Goal: Task Accomplishment & Management: Complete application form

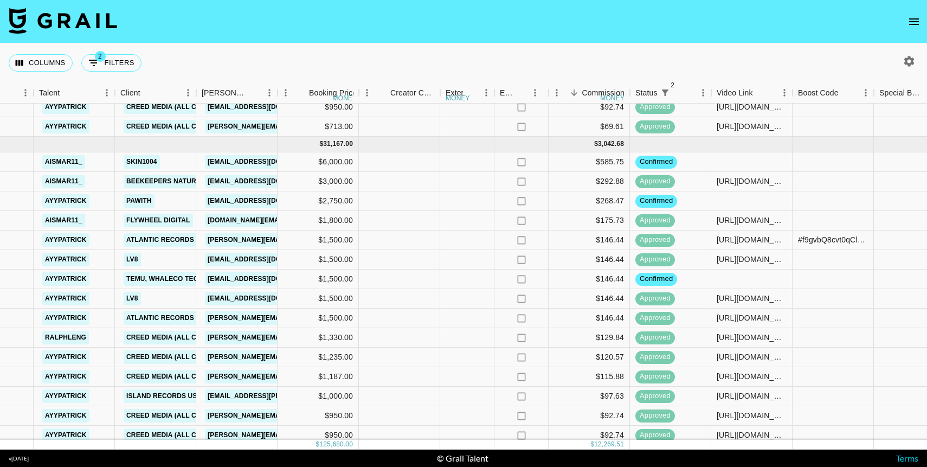
scroll to position [272, 327]
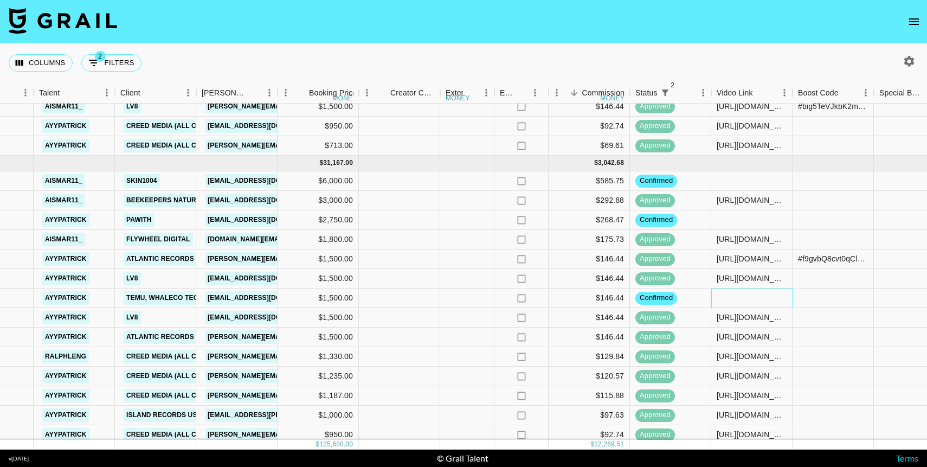
click at [769, 297] on div at bounding box center [752, 299] width 81 height 20
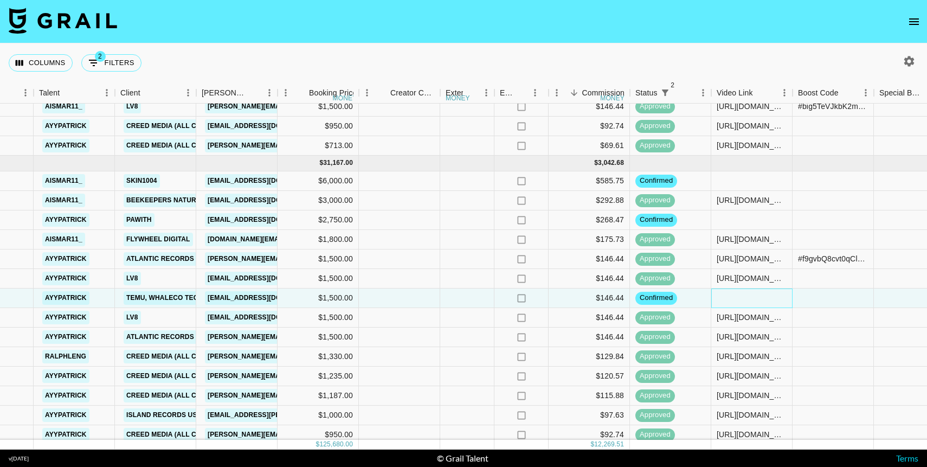
click at [769, 297] on div at bounding box center [752, 299] width 81 height 20
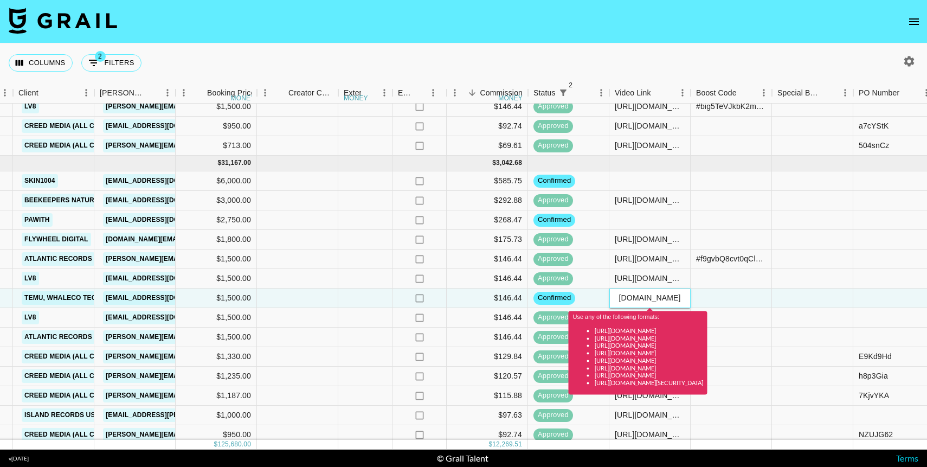
scroll to position [0, 0]
click at [644, 295] on input "[URL][DOMAIN_NAME]" at bounding box center [650, 297] width 80 height 9
paste input "spotlight/W7_EDlXWTBiXAEEniNoMPwAAYdm9kdG1kZmxnAZjOc0jHAZjOcxeMAAAAAQ"
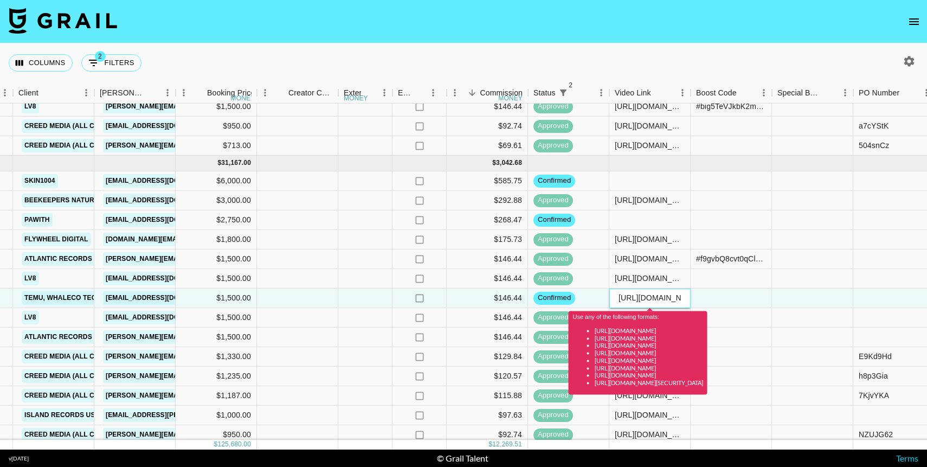
scroll to position [0, 385]
type input "[URL][DOMAIN_NAME]"
click at [804, 298] on div at bounding box center [812, 299] width 81 height 20
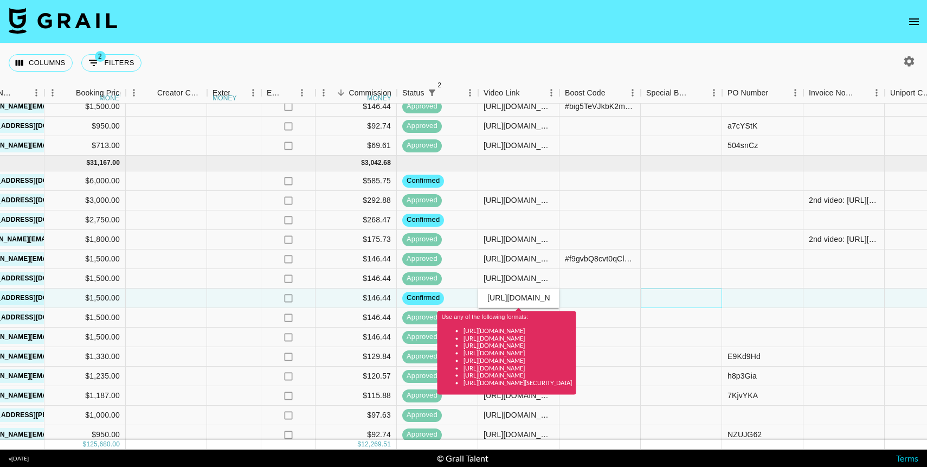
scroll to position [272, 570]
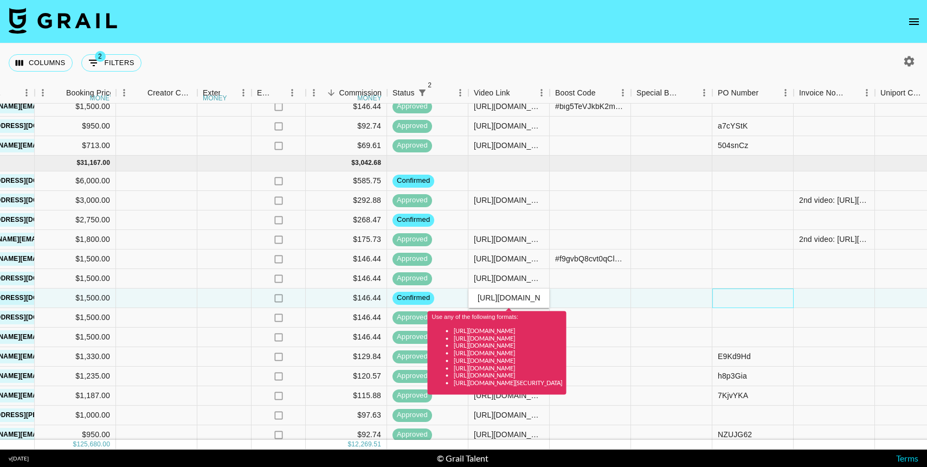
click at [736, 295] on div at bounding box center [753, 299] width 81 height 20
click at [836, 300] on div at bounding box center [834, 299] width 81 height 20
click at [834, 248] on textarea at bounding box center [854, 266] width 111 height 50
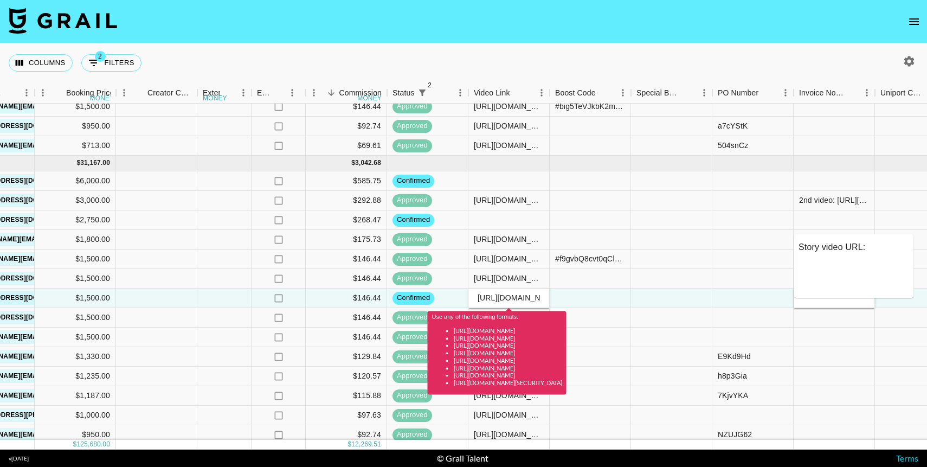
paste textarea "[URL][DOMAIN_NAME]"
type textarea "Story video URL: [URL][DOMAIN_NAME]"
click at [841, 321] on div at bounding box center [834, 318] width 81 height 20
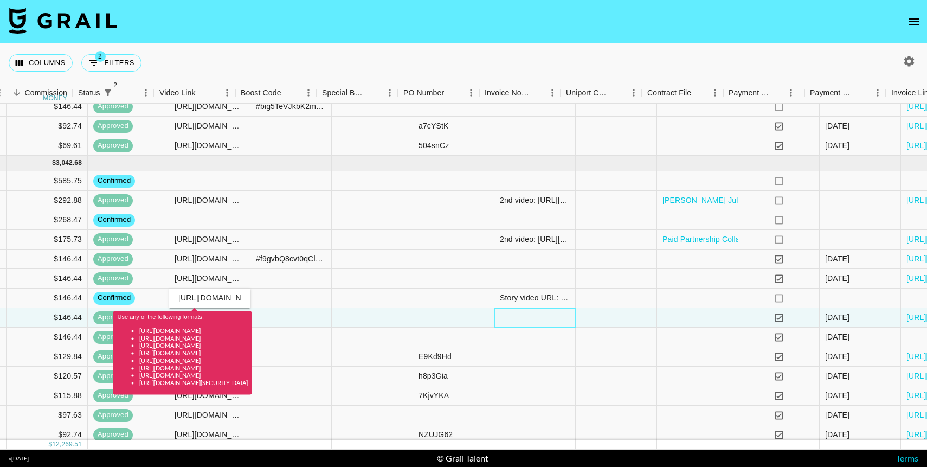
scroll to position [272, 968]
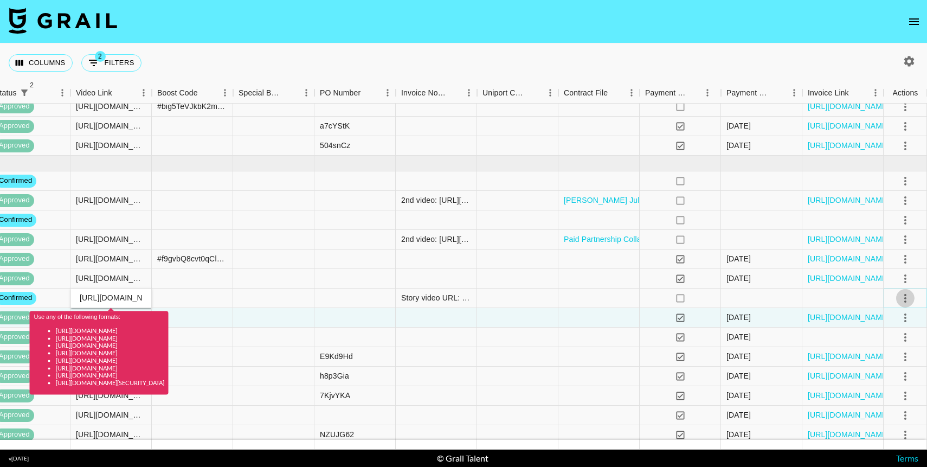
click at [905, 299] on icon "select merge strategy" at bounding box center [905, 298] width 13 height 13
click at [877, 401] on div "Approve" at bounding box center [882, 399] width 33 height 13
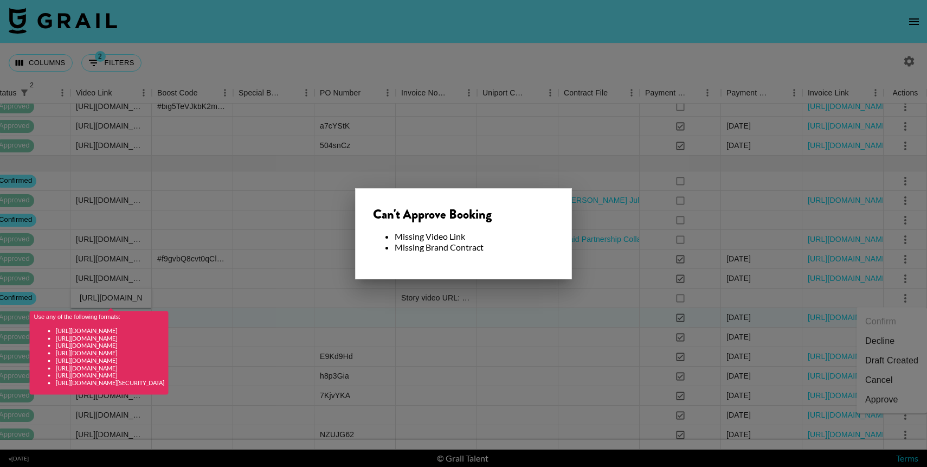
click at [524, 316] on div at bounding box center [463, 233] width 927 height 467
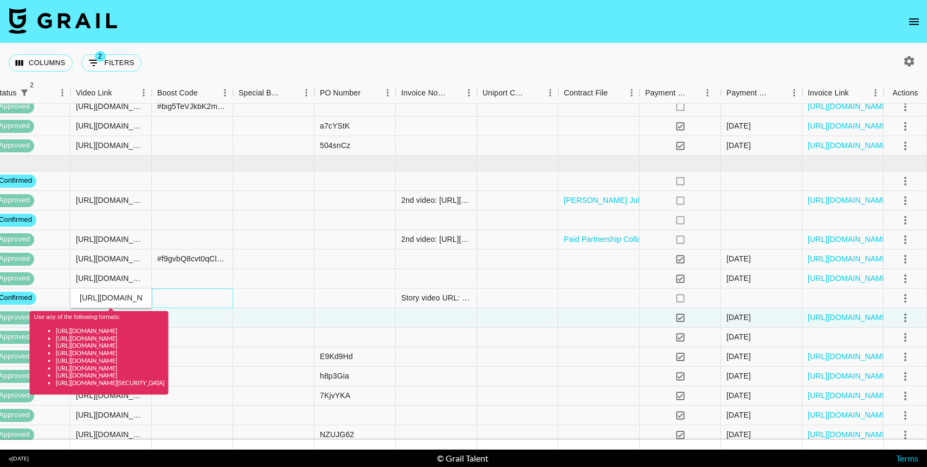
click at [181, 298] on div at bounding box center [192, 299] width 81 height 20
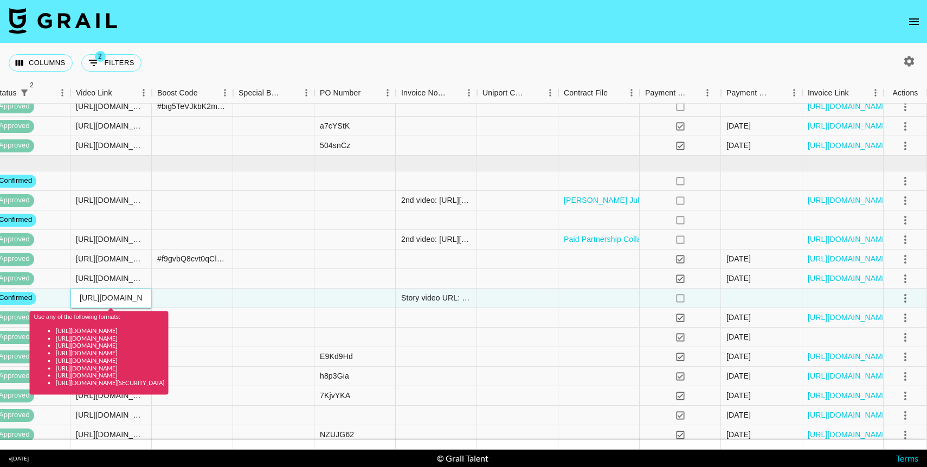
click at [93, 298] on input "[URL][DOMAIN_NAME]" at bounding box center [111, 297] width 80 height 9
click at [132, 296] on input "[URL][DOMAIN_NAME]" at bounding box center [111, 297] width 80 height 9
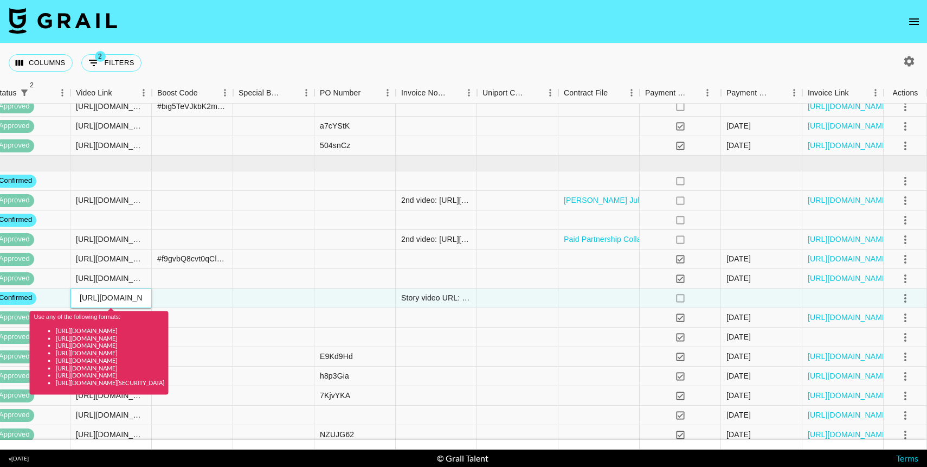
click at [132, 296] on input "[URL][DOMAIN_NAME]" at bounding box center [111, 297] width 80 height 9
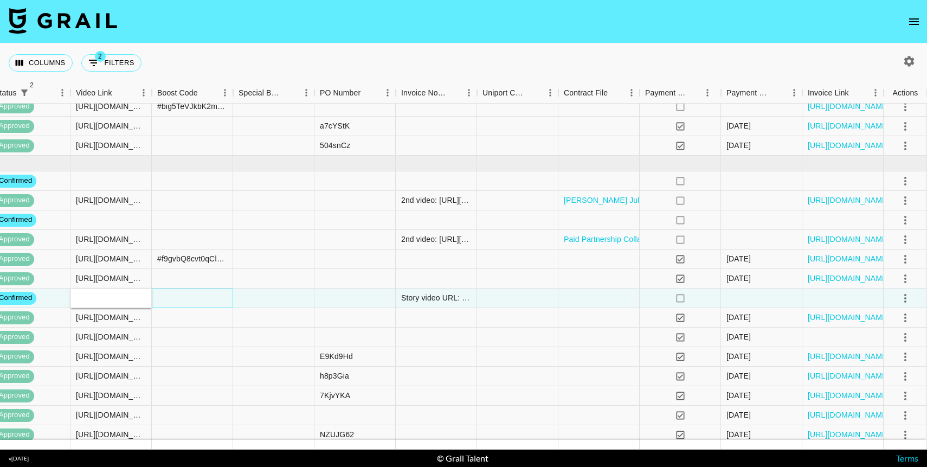
click at [200, 298] on div at bounding box center [192, 299] width 81 height 20
click at [113, 299] on div at bounding box center [111, 299] width 81 height 20
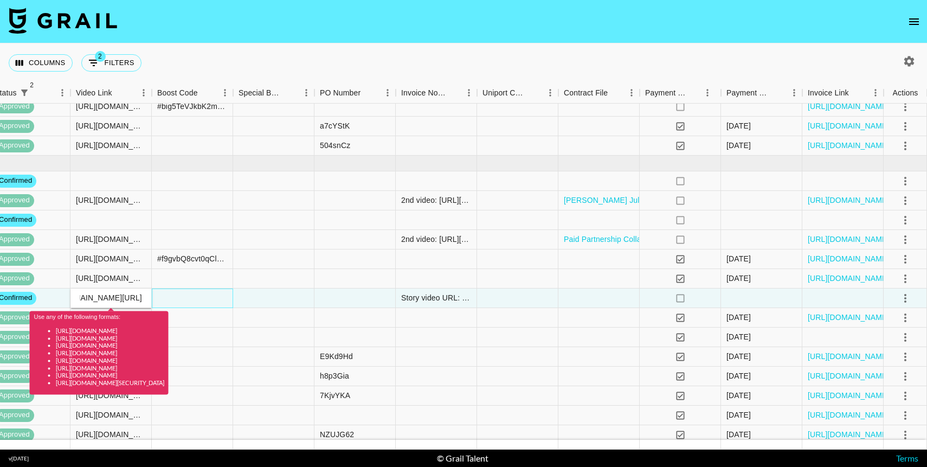
scroll to position [0, 0]
click at [162, 299] on div at bounding box center [192, 299] width 81 height 20
click at [78, 297] on input "vhttps://[DOMAIN_NAME][URL]" at bounding box center [111, 297] width 80 height 9
click at [84, 298] on input "vhttps://[DOMAIN_NAME][URL]" at bounding box center [111, 297] width 80 height 9
type input "[URL][DOMAIN_NAME]"
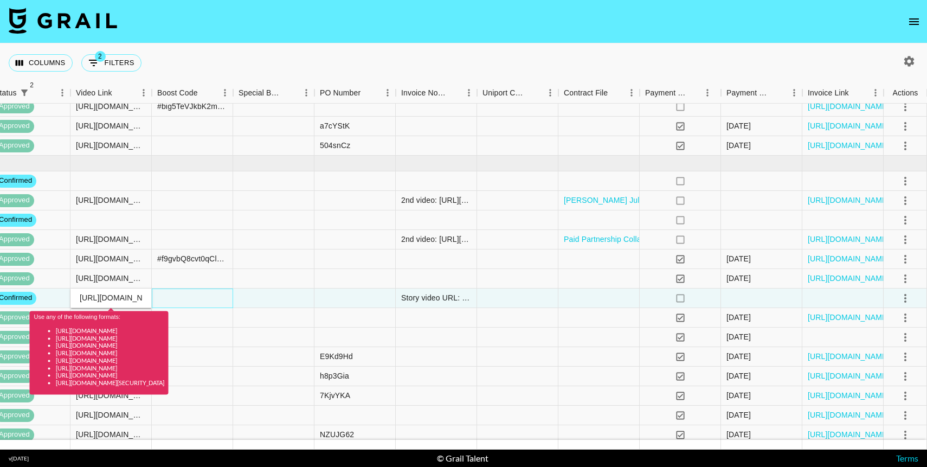
click at [160, 296] on div at bounding box center [192, 299] width 81 height 20
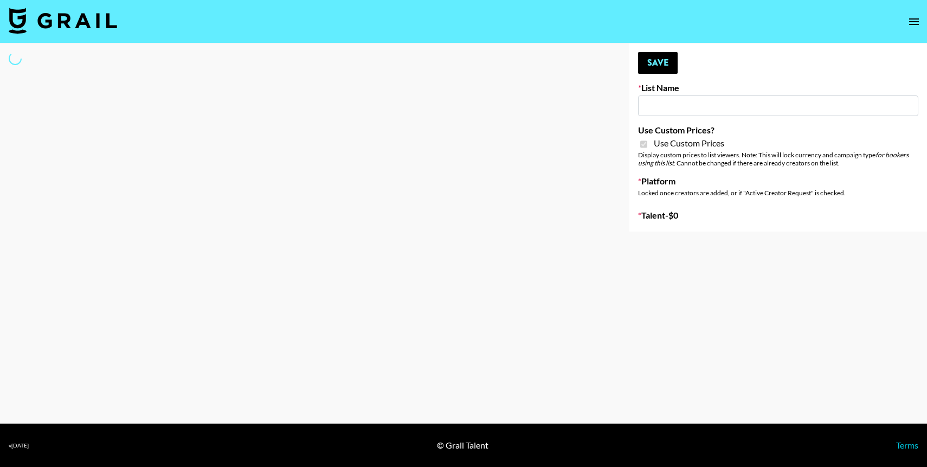
type input "Galaxy Lamps"
checkbox input "true"
select select "Brand"
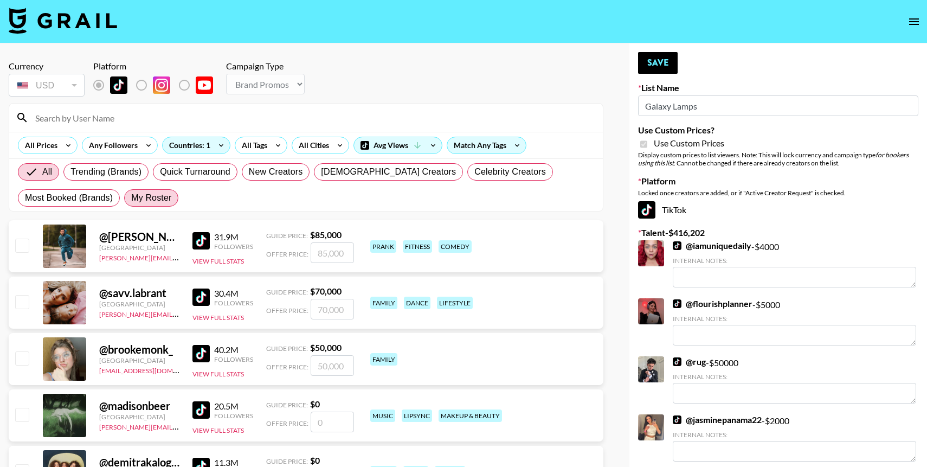
click at [146, 199] on span "My Roster" at bounding box center [151, 197] width 40 height 13
click at [131, 198] on input "My Roster" at bounding box center [131, 198] width 0 height 0
radio input "true"
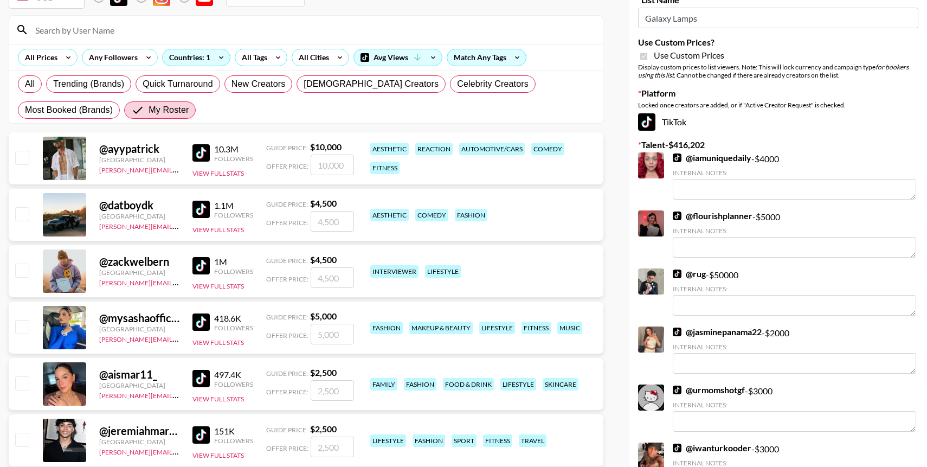
scroll to position [90, 0]
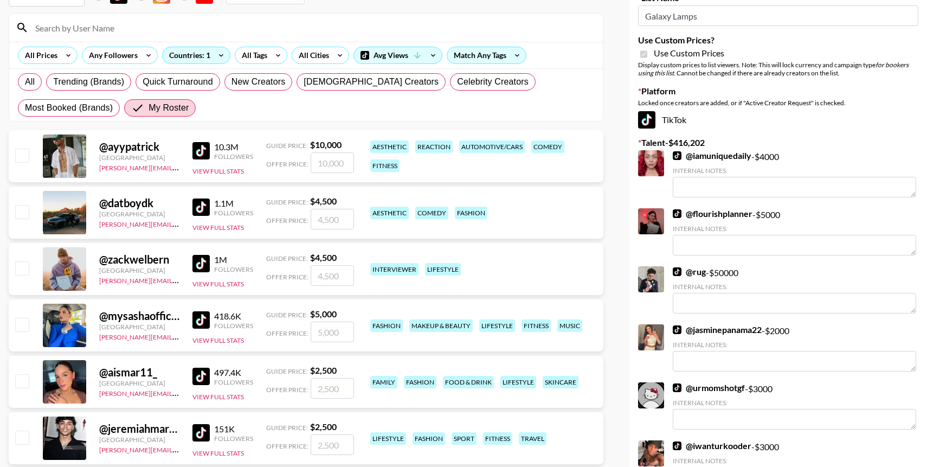
click at [23, 159] on input "checkbox" at bounding box center [21, 155] width 13 height 13
checkbox input "true"
type input "10000"
click at [23, 214] on input "checkbox" at bounding box center [21, 211] width 13 height 13
checkbox input "true"
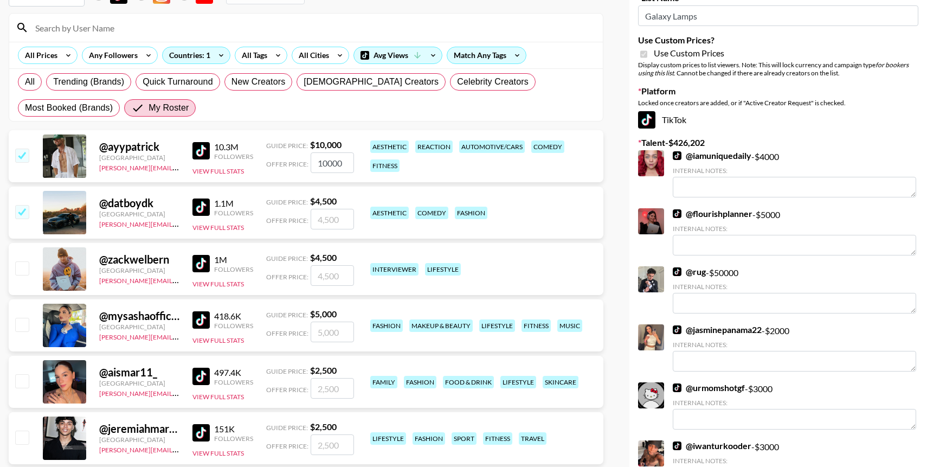
type input "4500"
click at [24, 271] on input "checkbox" at bounding box center [21, 267] width 13 height 13
checkbox input "true"
type input "4500"
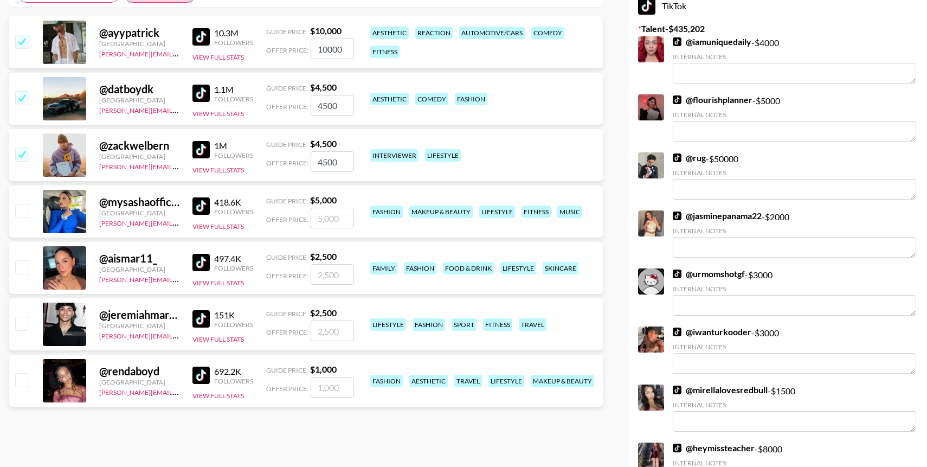
scroll to position [204, 0]
click at [22, 268] on input "checkbox" at bounding box center [21, 266] width 13 height 13
checkbox input "true"
type input "2500"
click at [22, 267] on input "checkbox" at bounding box center [21, 266] width 13 height 13
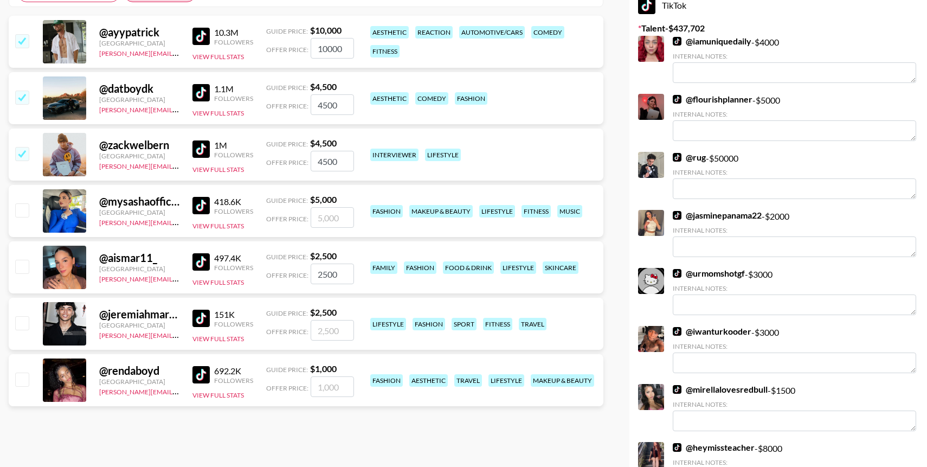
checkbox input "false"
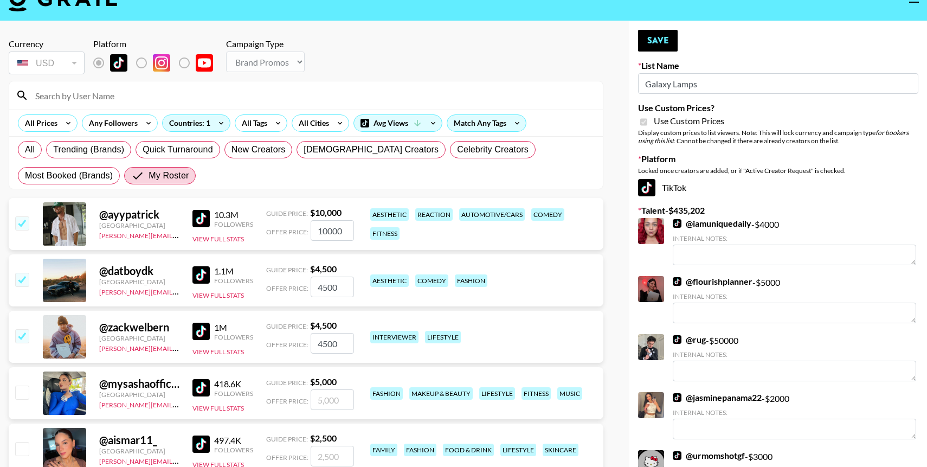
scroll to position [0, 0]
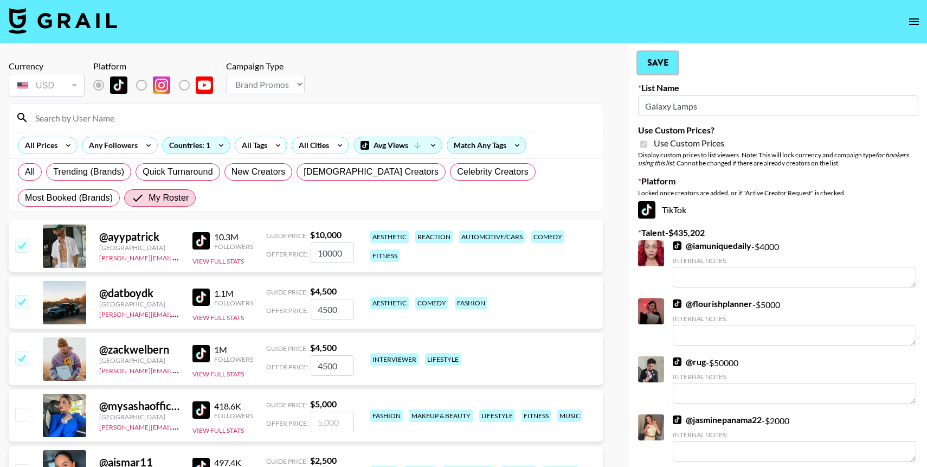
click at [660, 66] on button "Save" at bounding box center [658, 63] width 40 height 22
radio input "true"
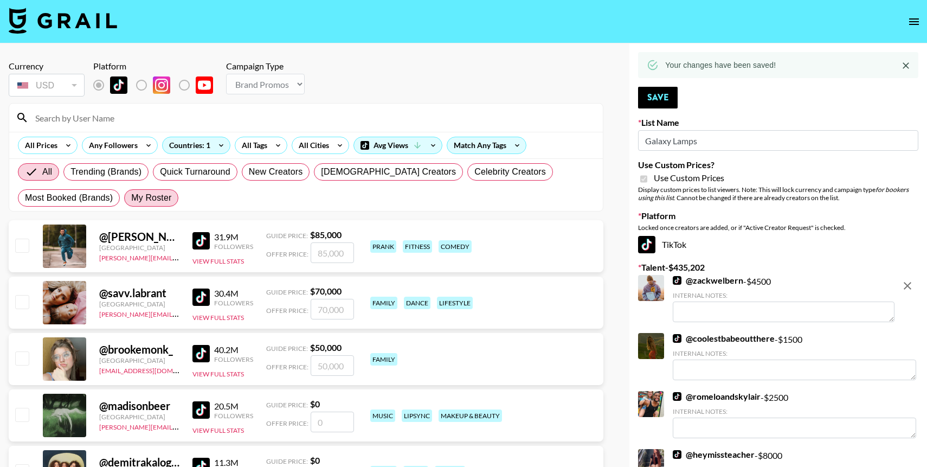
click at [152, 203] on span "My Roster" at bounding box center [151, 197] width 40 height 13
click at [131, 198] on input "My Roster" at bounding box center [131, 198] width 0 height 0
radio input "true"
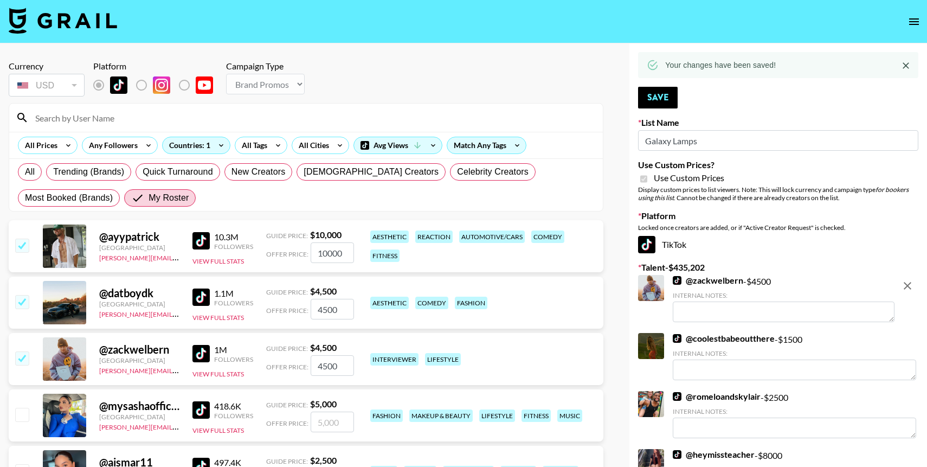
click at [309, 79] on div "Currency USD USD ​ Platform Campaign Type Choose Type... Song Promos Brand Prom…" at bounding box center [306, 80] width 595 height 38
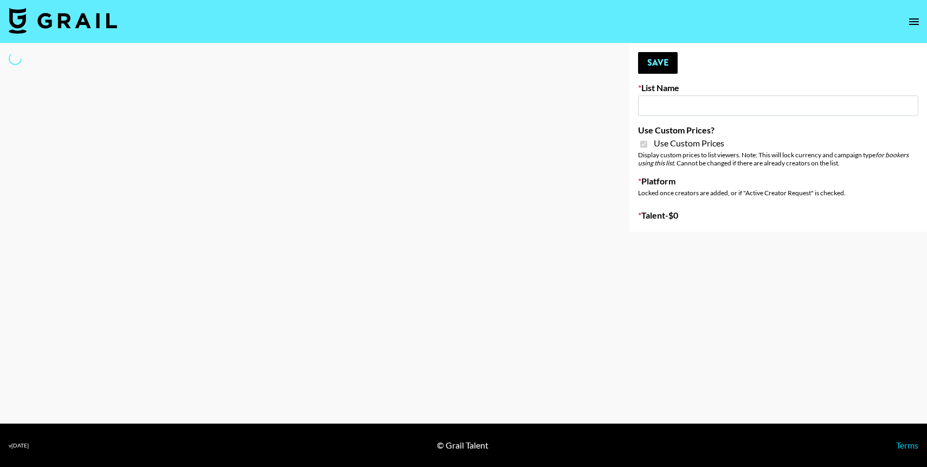
type input "Primal Harvest NEW (21 AUG)"
checkbox input "true"
select select "Brand"
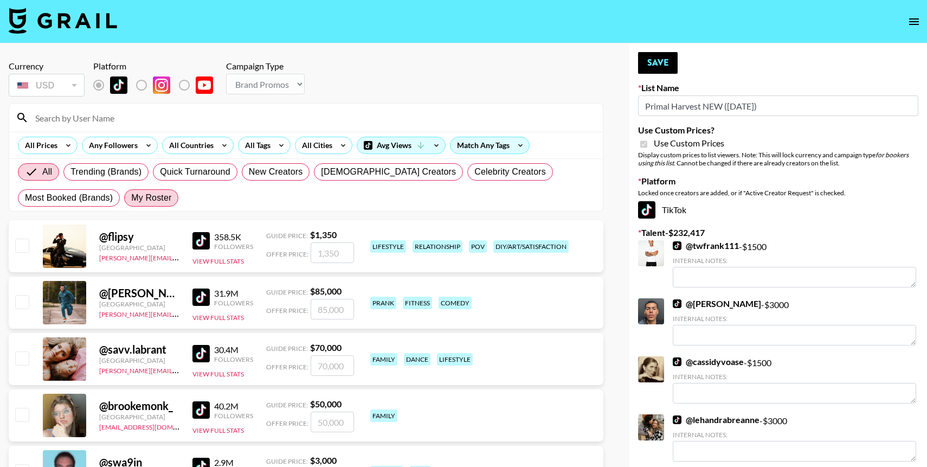
click at [148, 204] on span "My Roster" at bounding box center [151, 197] width 40 height 13
click at [131, 198] on input "My Roster" at bounding box center [131, 198] width 0 height 0
radio input "true"
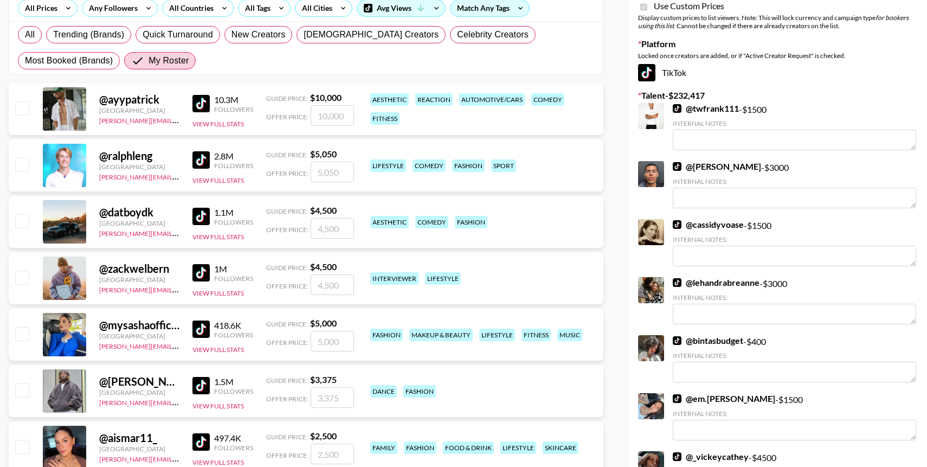
scroll to position [147, 0]
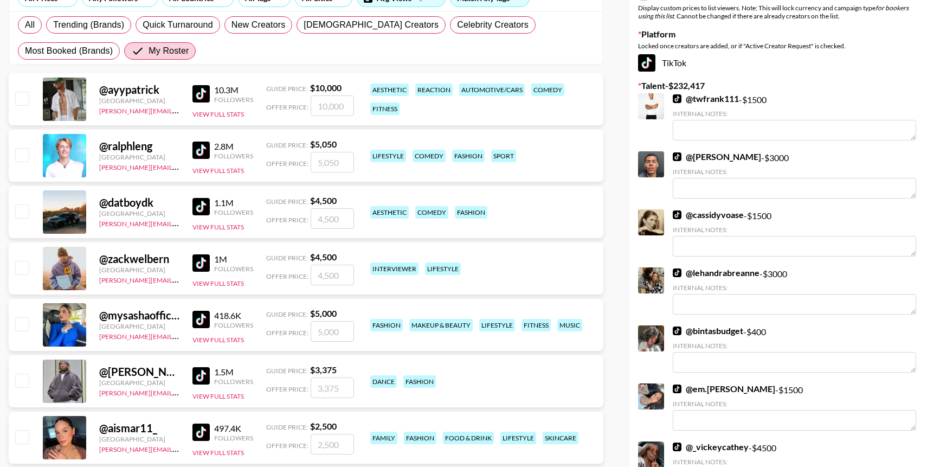
click at [21, 95] on input "checkbox" at bounding box center [21, 98] width 13 height 13
checkbox input "true"
type input "10000"
click at [25, 208] on input "checkbox" at bounding box center [21, 210] width 13 height 13
checkbox input "true"
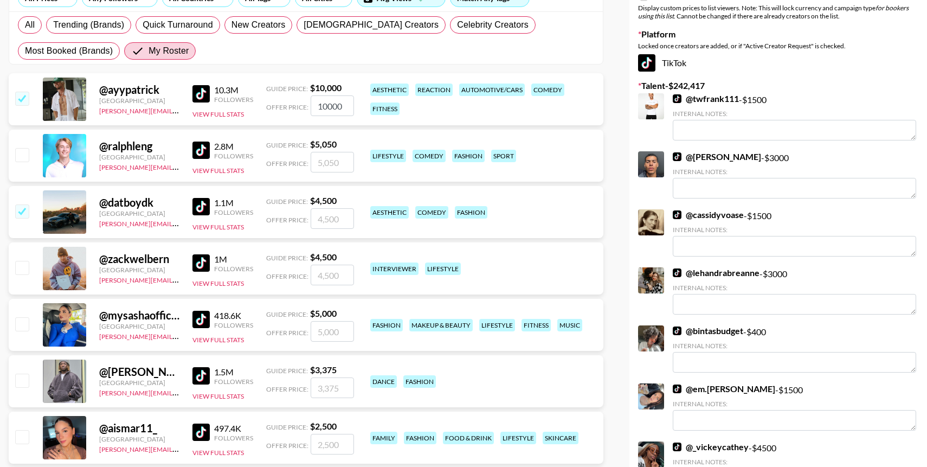
type input "4500"
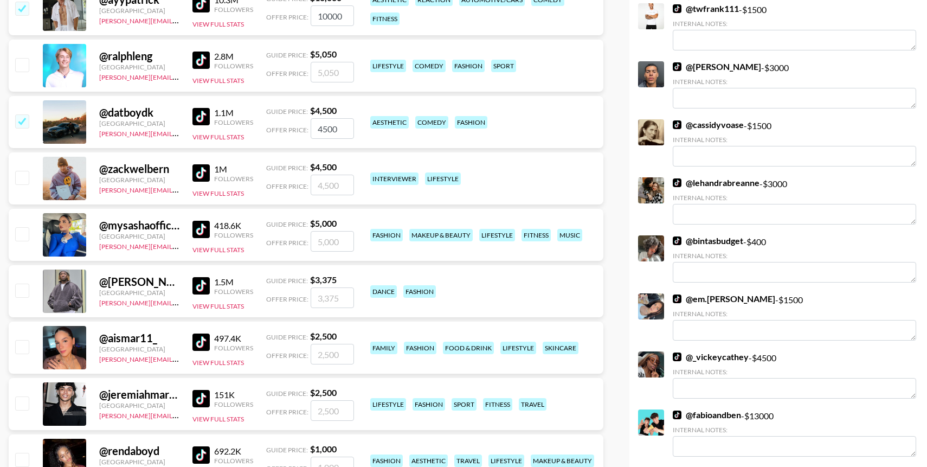
scroll to position [240, 0]
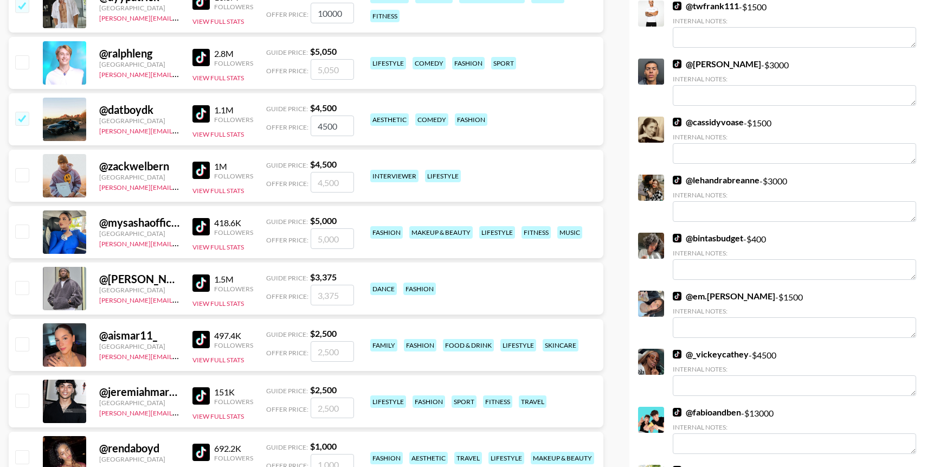
click at [24, 350] on input "checkbox" at bounding box center [21, 343] width 13 height 13
checkbox input "true"
type input "2500"
click at [26, 233] on input "checkbox" at bounding box center [21, 231] width 13 height 13
checkbox input "true"
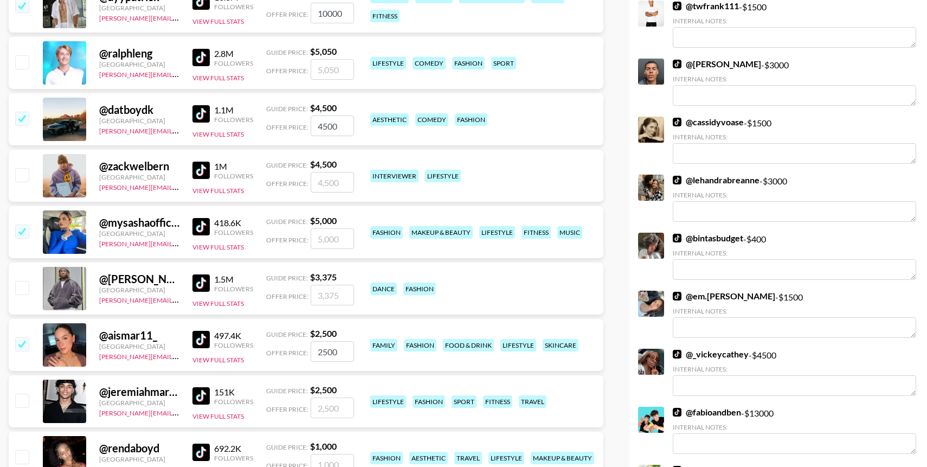
type input "5000"
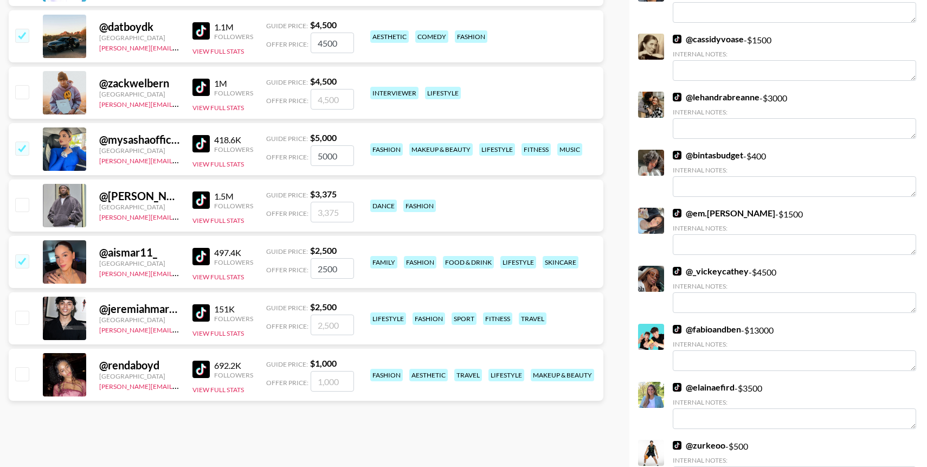
scroll to position [322, 0]
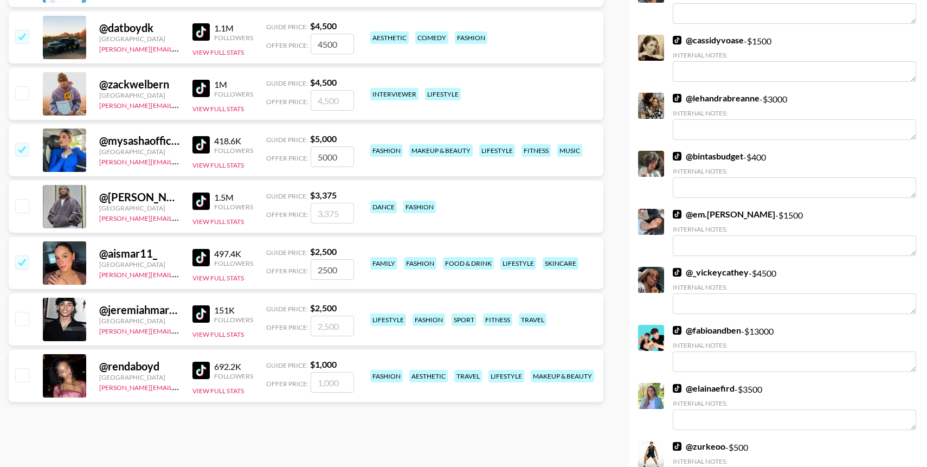
click at [26, 322] on input "checkbox" at bounding box center [21, 318] width 13 height 13
checkbox input "true"
type input "2500"
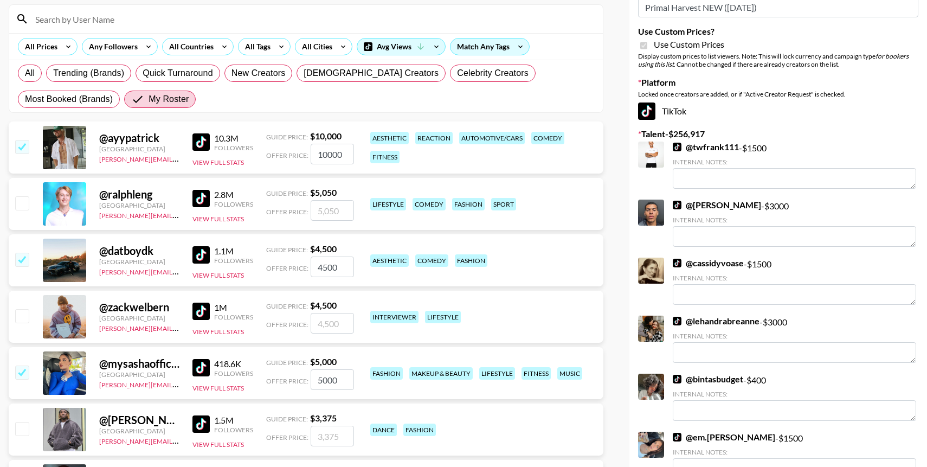
scroll to position [0, 0]
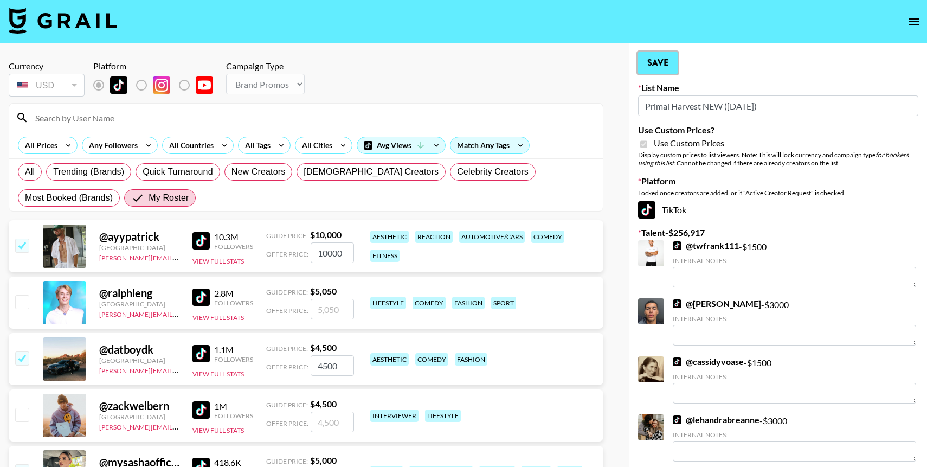
click at [647, 63] on button "Save" at bounding box center [658, 63] width 40 height 22
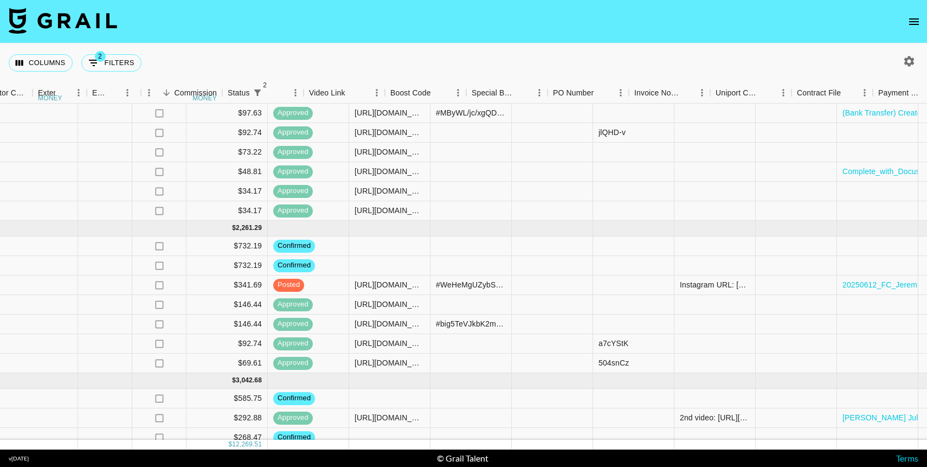
scroll to position [55, 758]
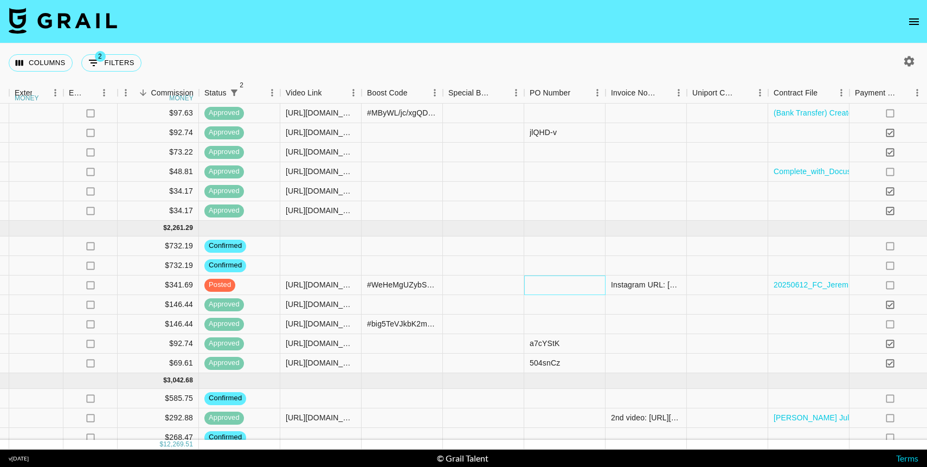
click at [555, 287] on div at bounding box center [564, 286] width 81 height 20
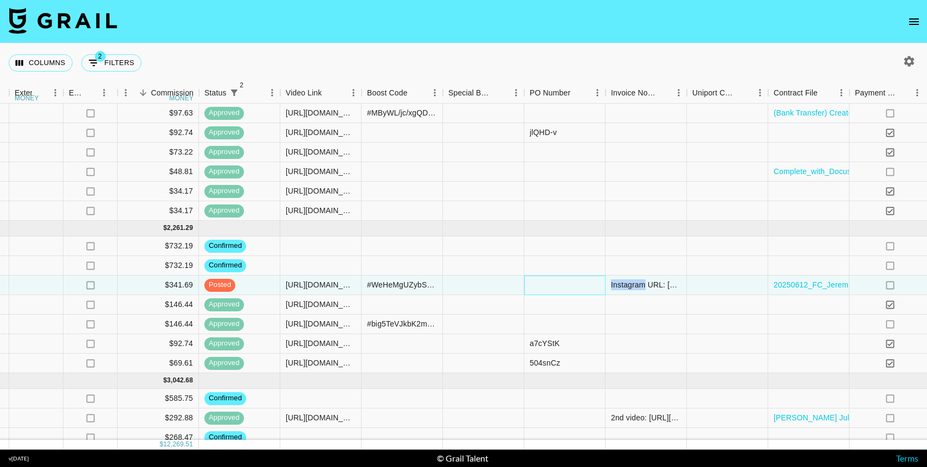
click at [555, 287] on div at bounding box center [564, 286] width 81 height 20
type input "P20247560-D"
click at [701, 279] on div at bounding box center [727, 286] width 81 height 20
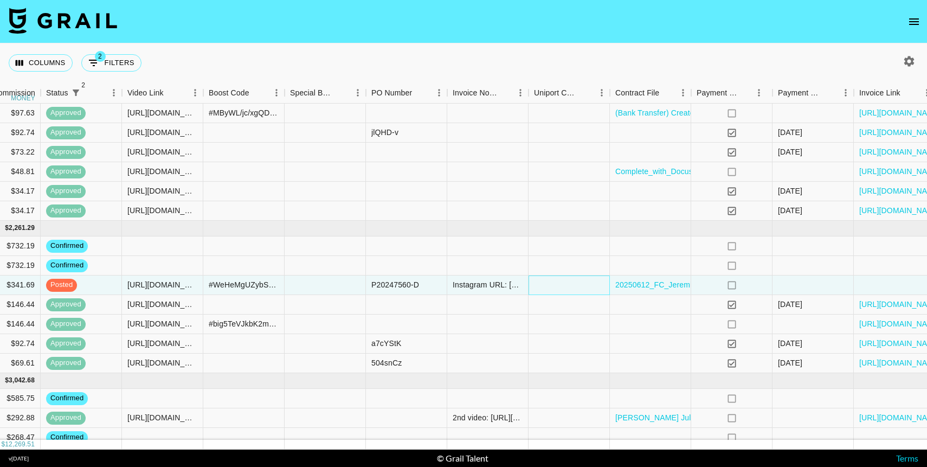
scroll to position [55, 968]
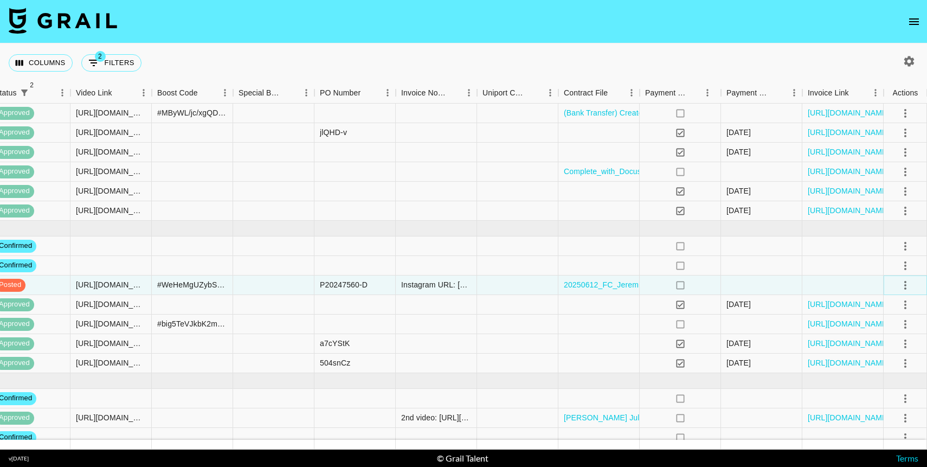
click at [908, 285] on icon "select merge strategy" at bounding box center [905, 285] width 13 height 13
click at [892, 389] on div "Approve" at bounding box center [882, 386] width 33 height 13
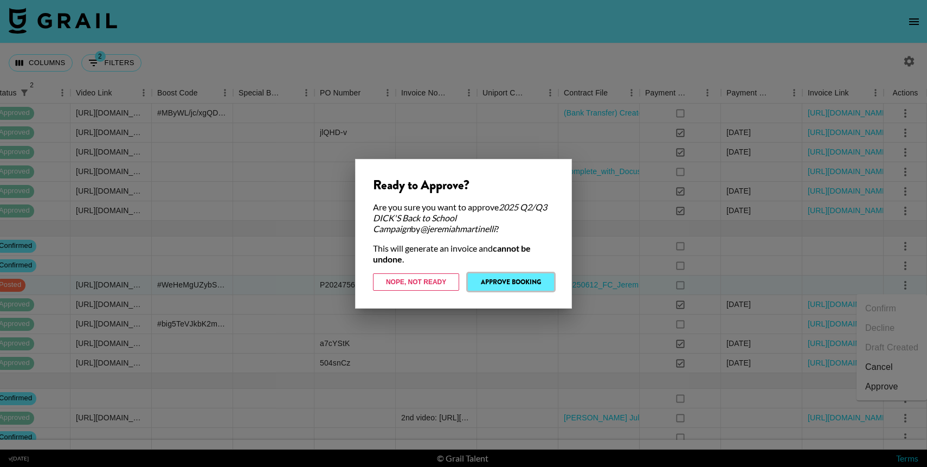
click at [530, 278] on button "Approve Booking" at bounding box center [511, 281] width 86 height 17
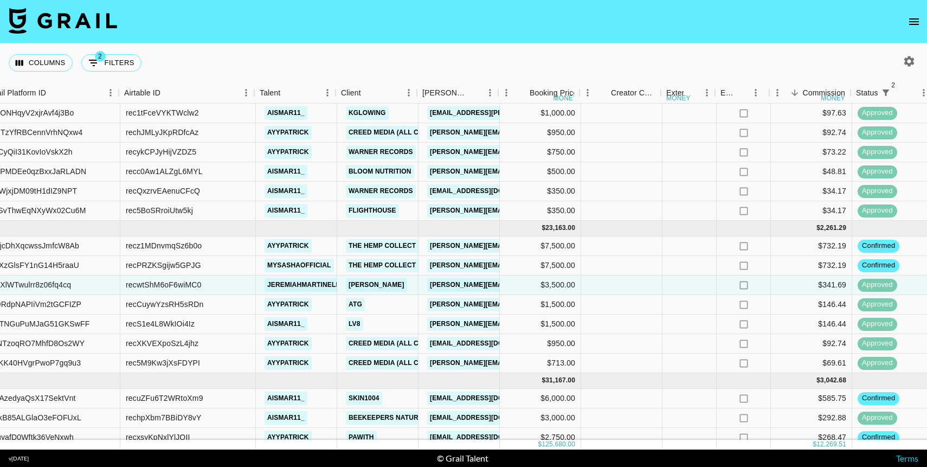
scroll to position [55, 102]
